Goal: Task Accomplishment & Management: Manage account settings

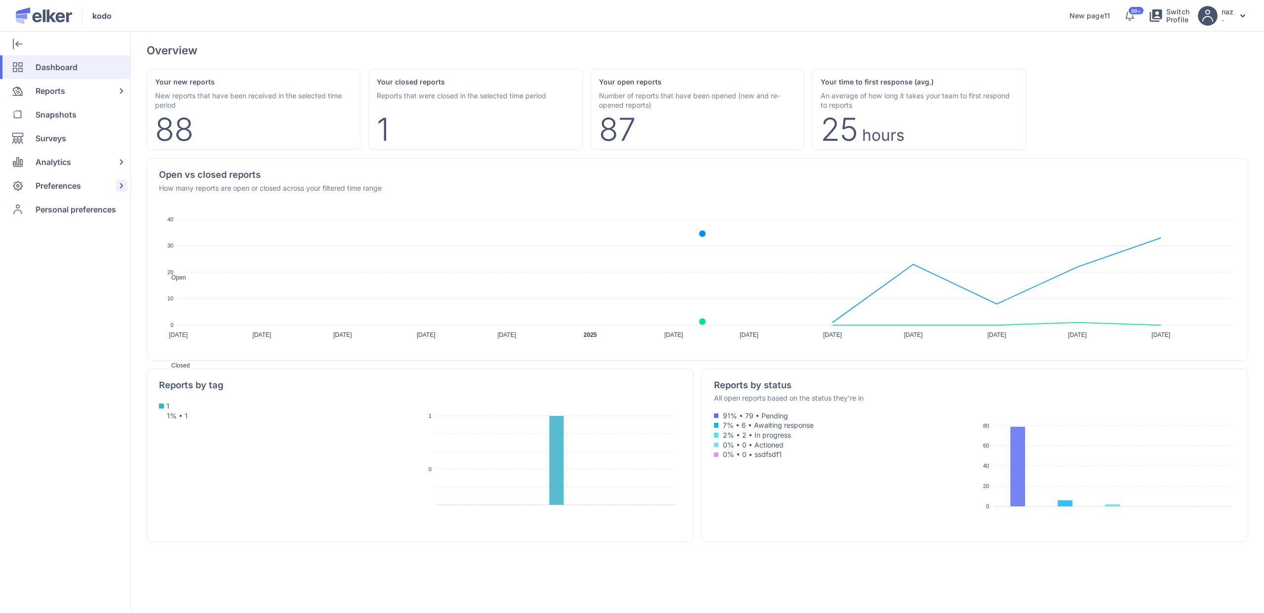
click at [78, 177] on span "Preferences" at bounding box center [58, 186] width 45 height 24
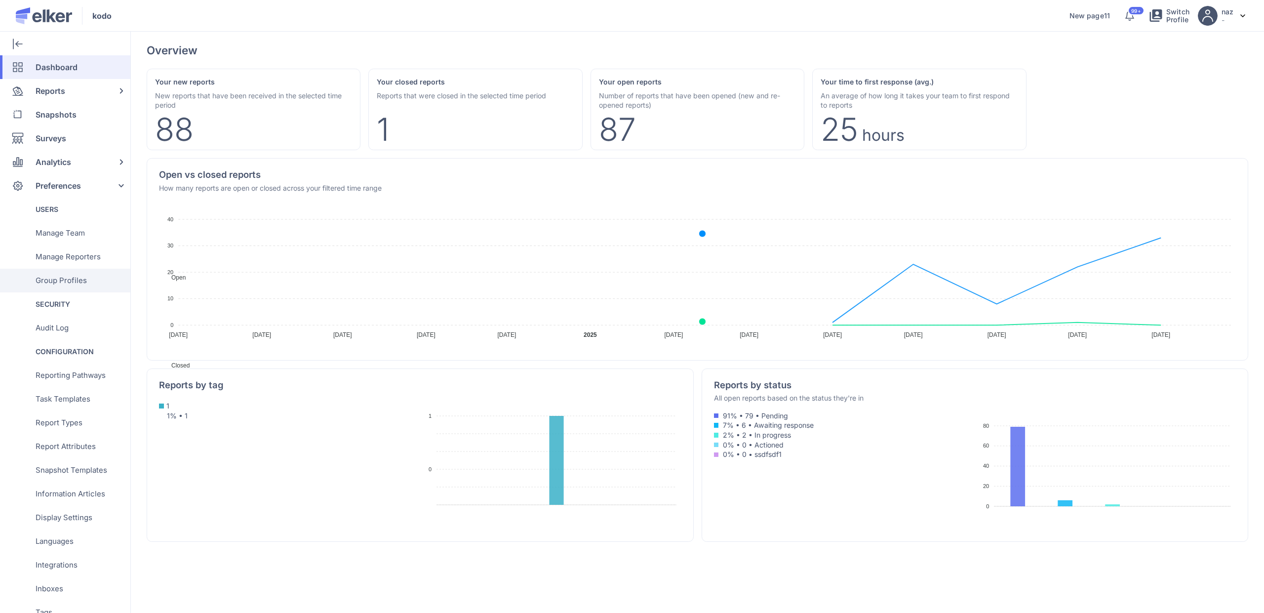
scroll to position [146, 0]
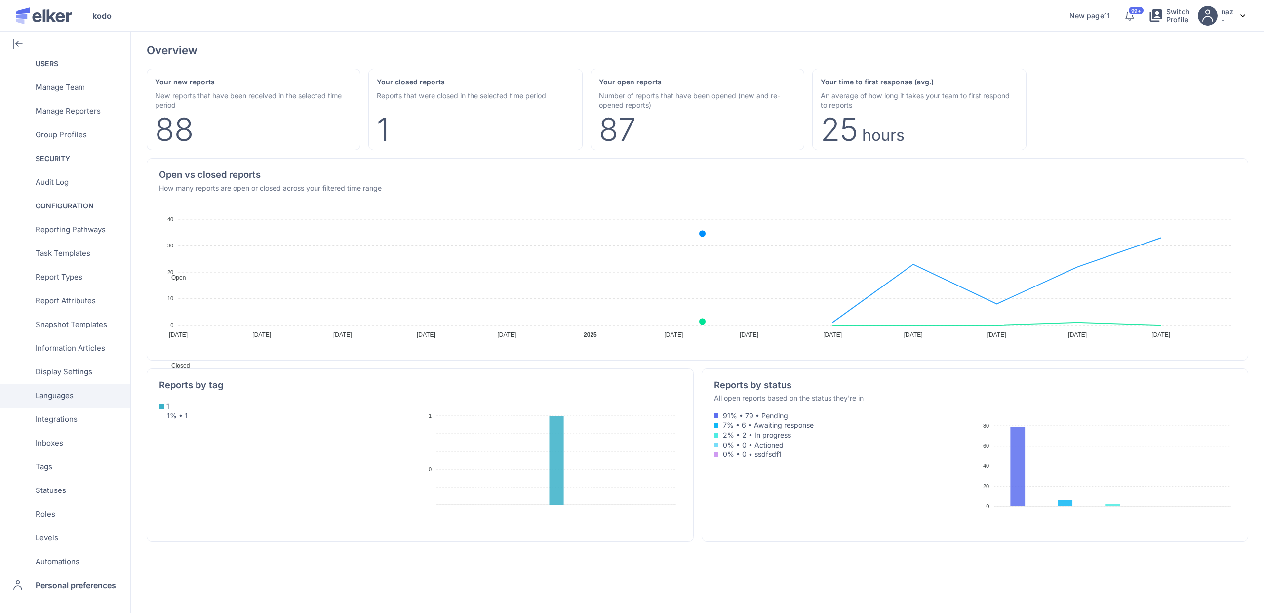
click at [61, 398] on span "Languages" at bounding box center [55, 396] width 38 height 24
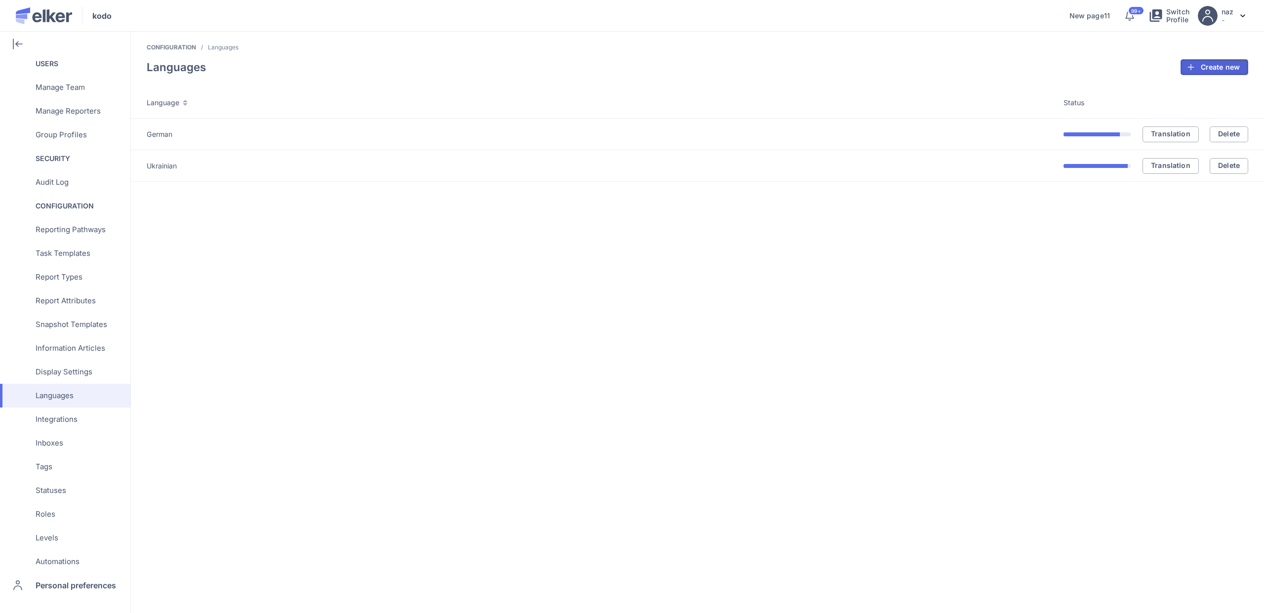
click at [1213, 61] on button "Create new" at bounding box center [1214, 67] width 68 height 16
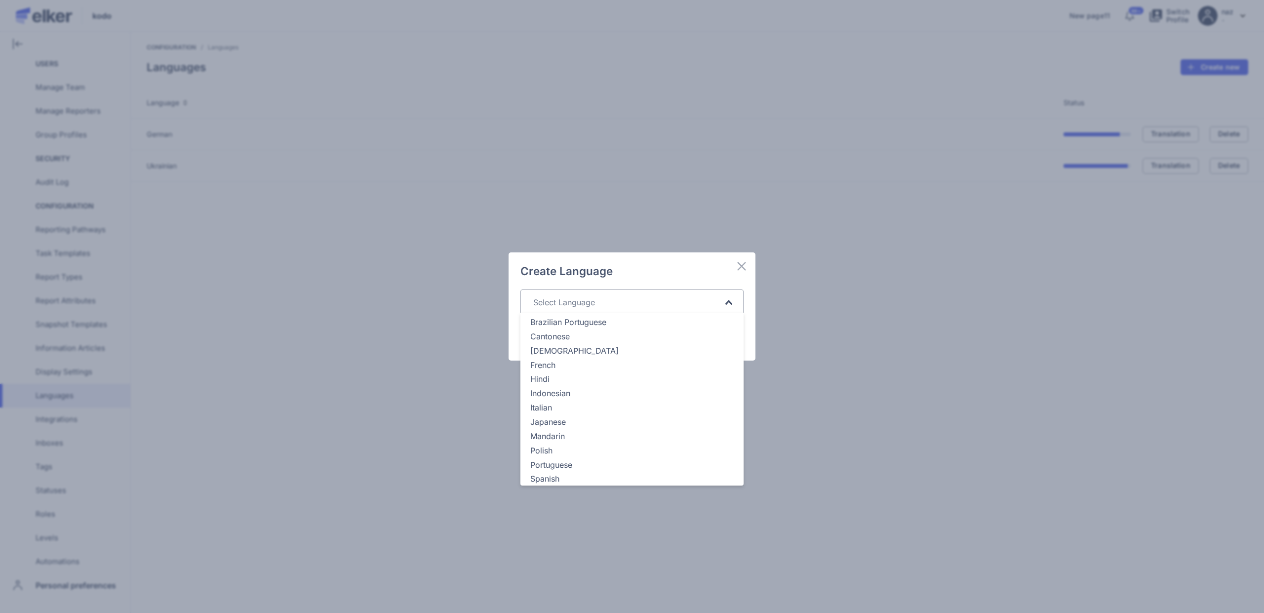
click at [594, 291] on div "Loading..." at bounding box center [631, 301] width 223 height 24
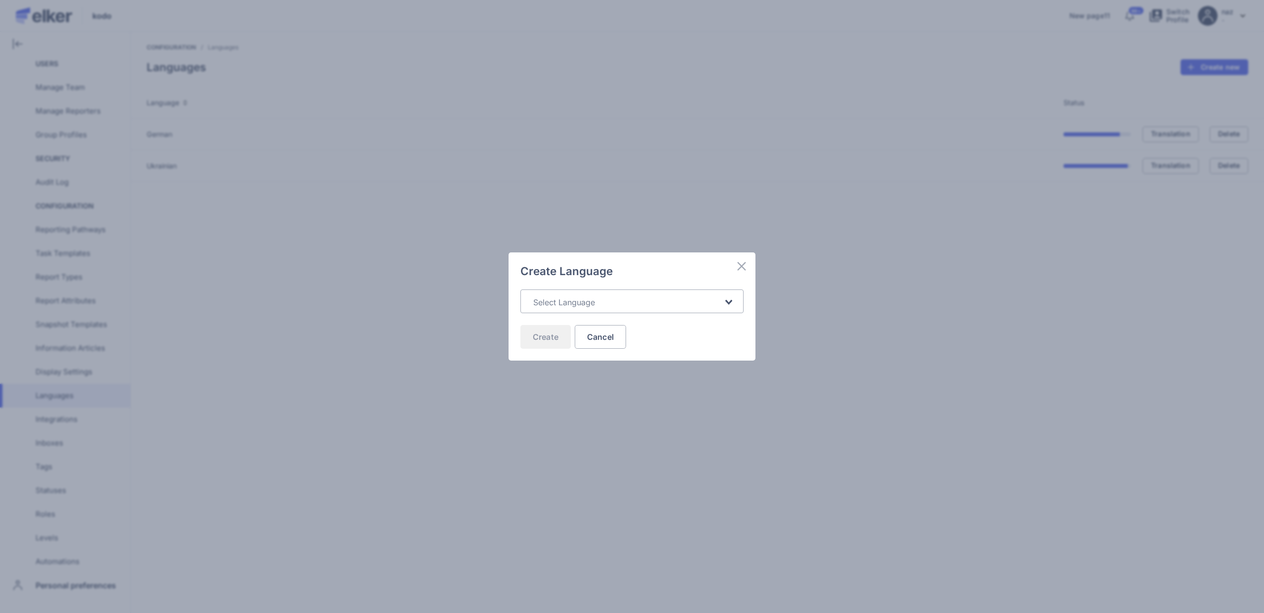
click at [629, 293] on div "Search for option" at bounding box center [626, 301] width 195 height 18
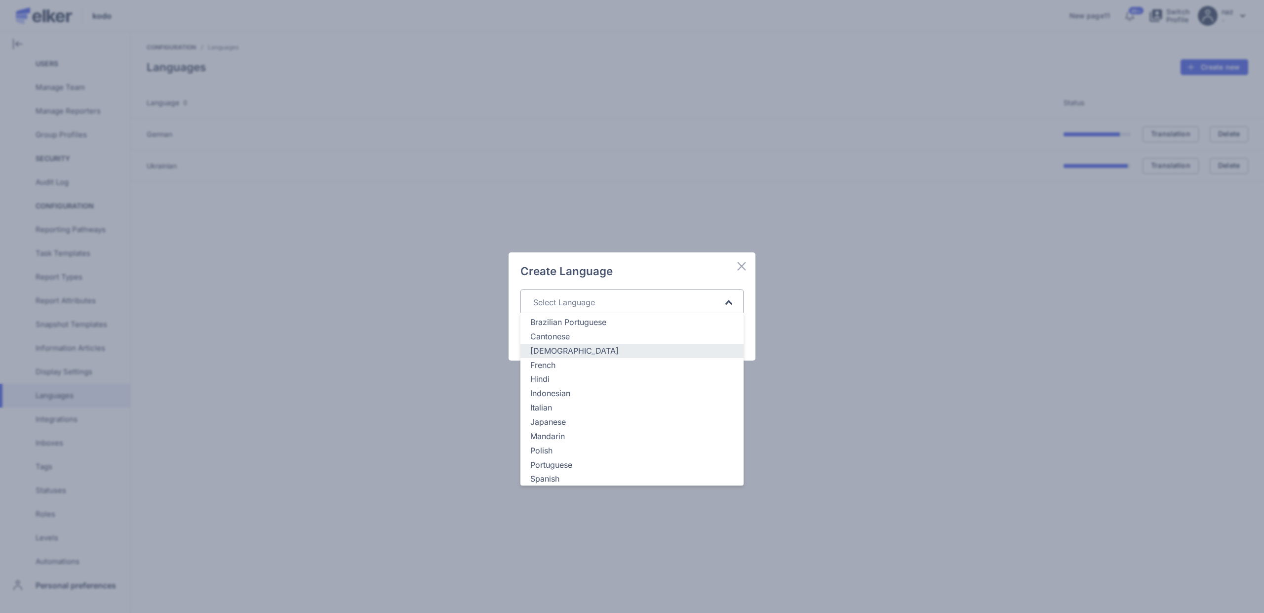
click at [578, 350] on div "[DEMOGRAPHIC_DATA]" at bounding box center [631, 350] width 203 height 11
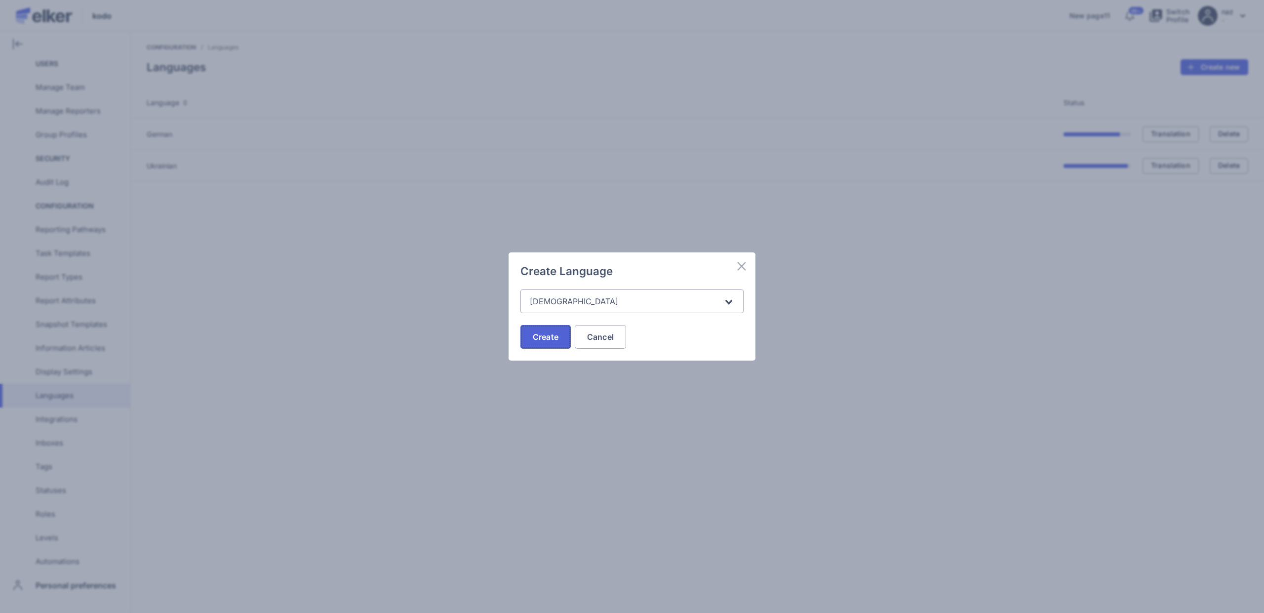
click at [552, 325] on button "Create" at bounding box center [545, 337] width 50 height 24
